Goal: Check status: Check status

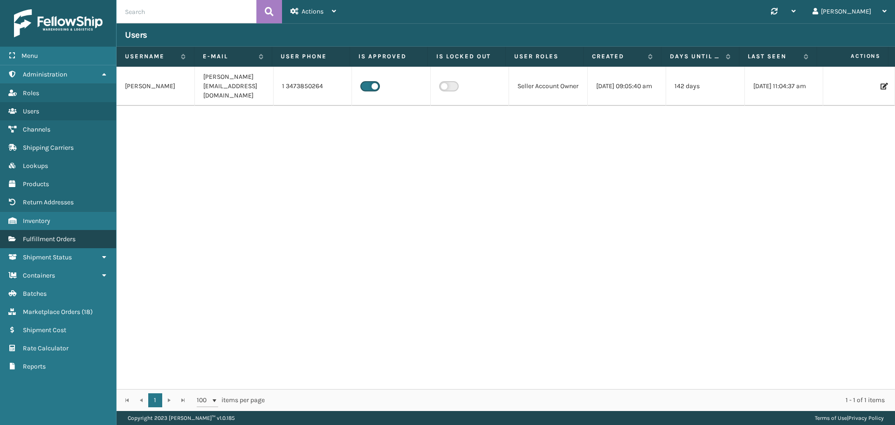
click at [46, 241] on span "Fulfillment Orders" at bounding box center [49, 239] width 53 height 8
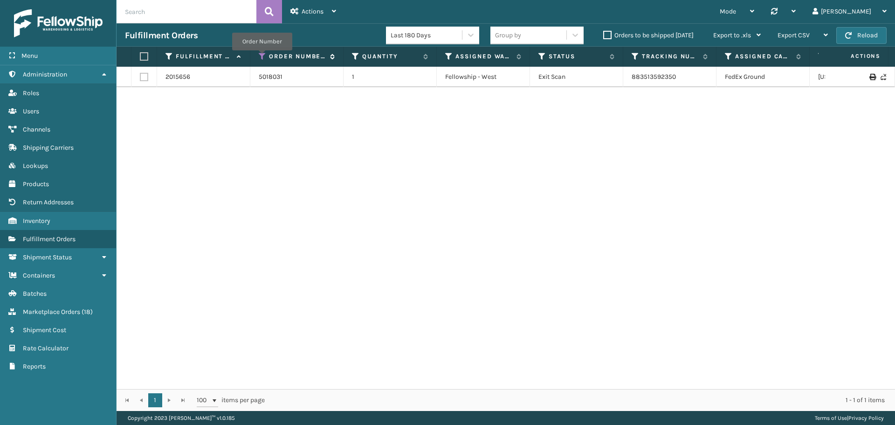
click at [262, 56] on icon at bounding box center [262, 56] width 7 height 8
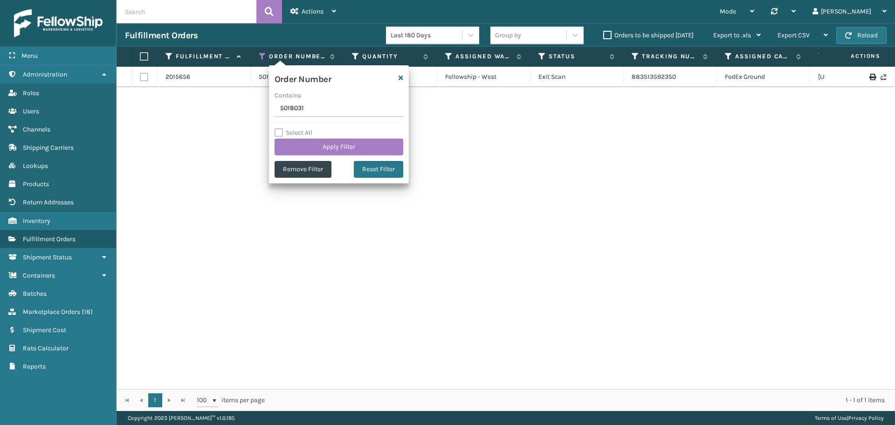
click at [327, 112] on input "5018031" at bounding box center [339, 108] width 129 height 17
type input "5018128"
click at [326, 141] on button "Apply Filter" at bounding box center [339, 146] width 129 height 17
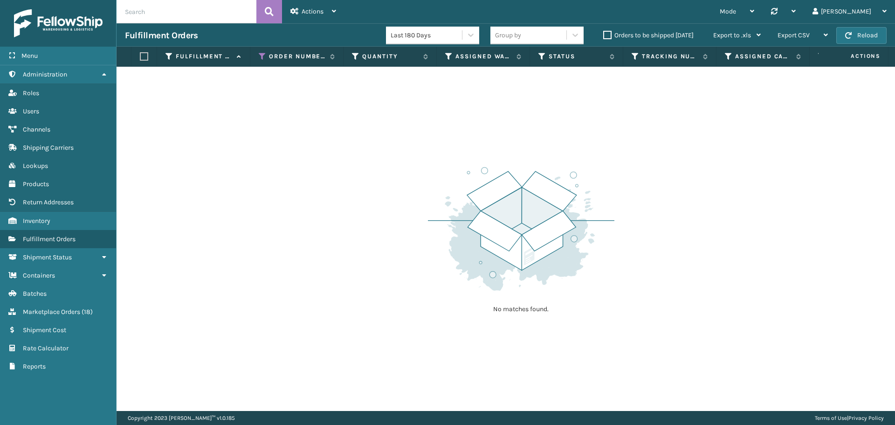
click at [655, 36] on label "Orders to be shipped [DATE]" at bounding box center [648, 35] width 90 height 8
click at [604, 36] on input "Orders to be shipped [DATE]" at bounding box center [603, 33] width 0 height 6
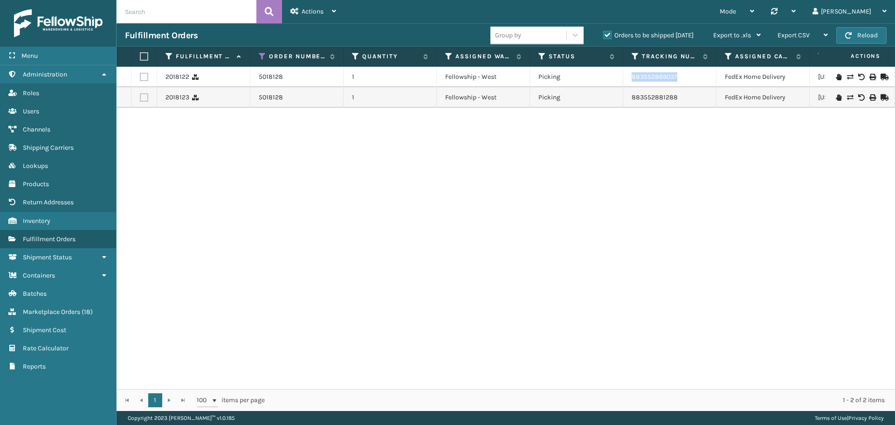
drag, startPoint x: 690, startPoint y: 79, endPoint x: 631, endPoint y: 82, distance: 59.3
click at [631, 82] on td "883552869037" at bounding box center [669, 77] width 93 height 21
copy link "883552869037"
